Goal: Task Accomplishment & Management: Use online tool/utility

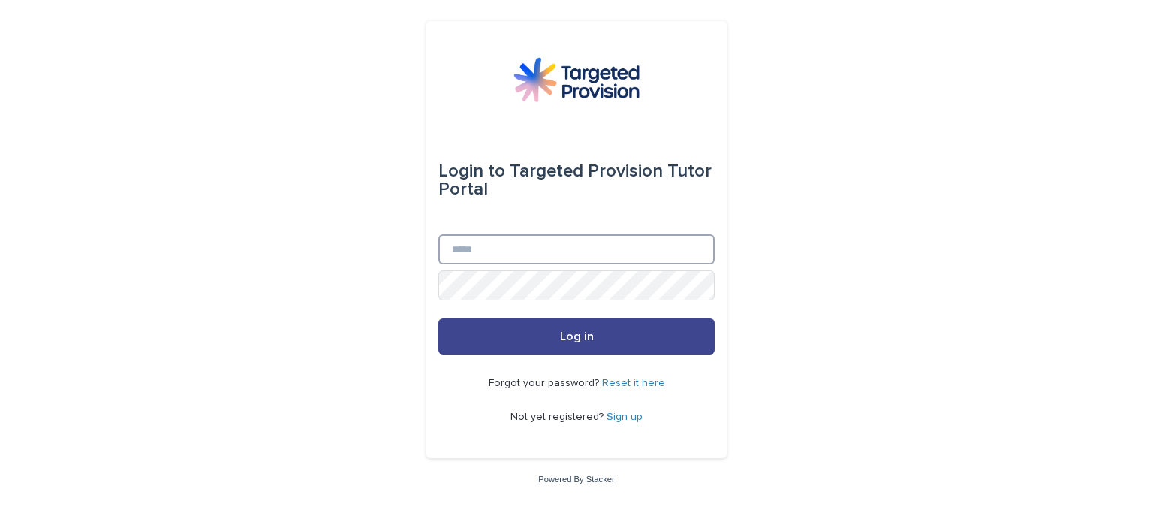
type input "**********"
click at [598, 339] on button "Log in" at bounding box center [576, 336] width 276 height 36
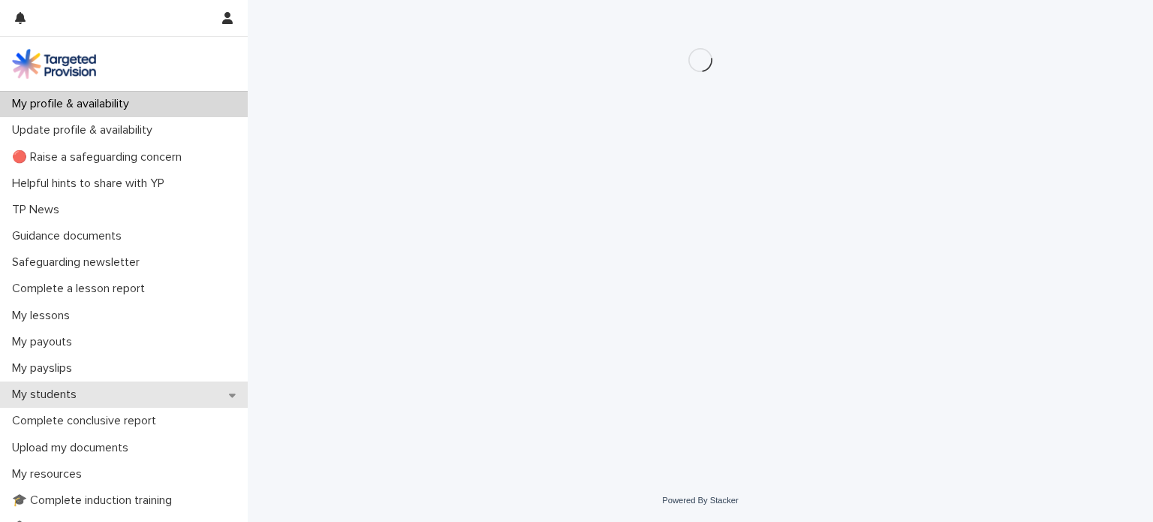
click at [96, 396] on div "My students" at bounding box center [124, 394] width 248 height 26
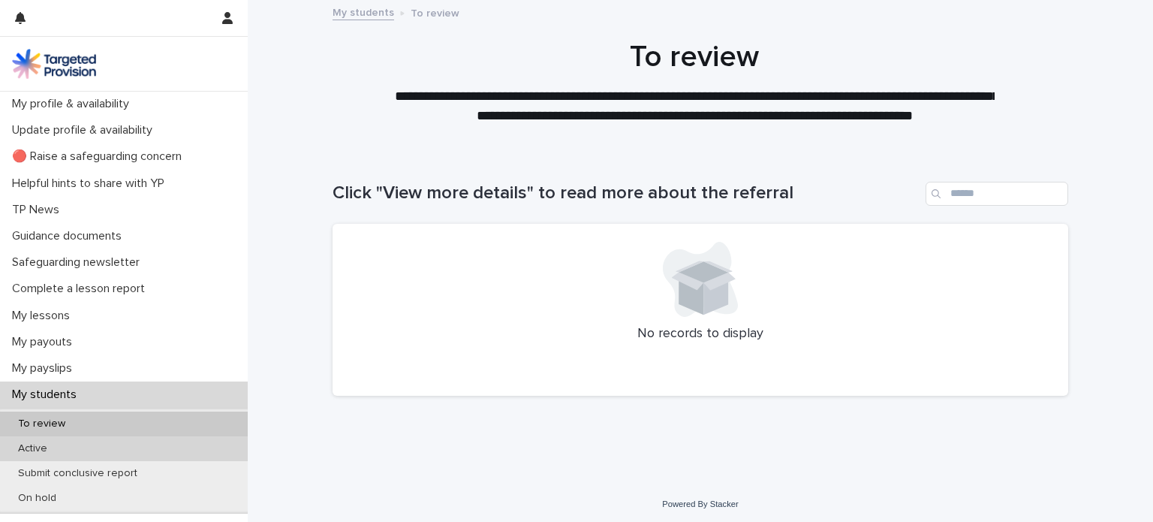
click at [71, 454] on div "Active" at bounding box center [124, 448] width 248 height 25
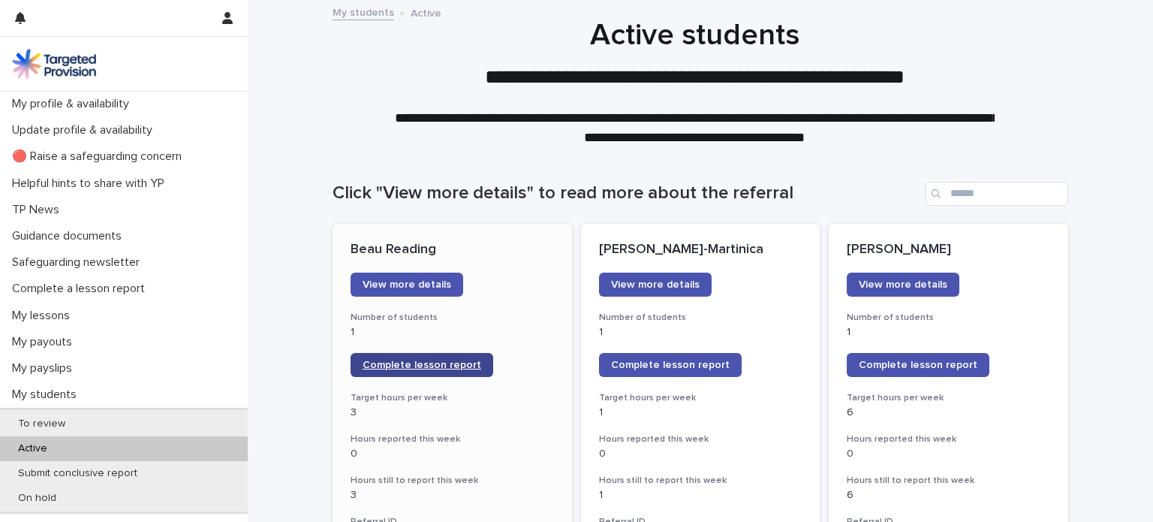
click at [405, 360] on span "Complete lesson report" at bounding box center [422, 365] width 119 height 11
click at [901, 358] on link "Complete lesson report" at bounding box center [918, 365] width 143 height 24
